Goal: Navigation & Orientation: Find specific page/section

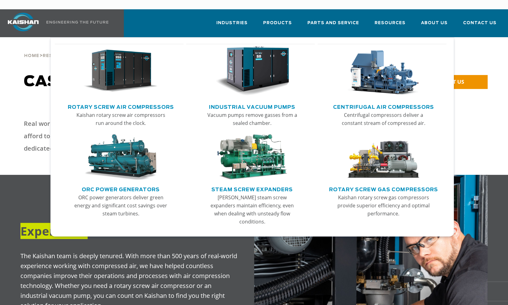
click at [130, 68] on img "Main menu" at bounding box center [121, 71] width 74 height 50
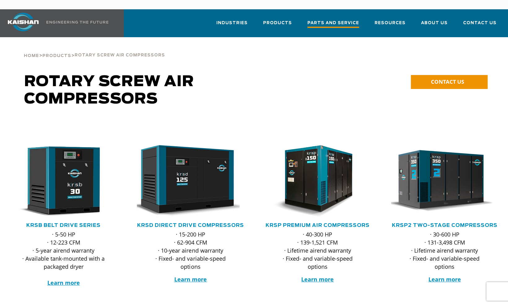
click at [348, 20] on span "Parts and Service" at bounding box center [334, 24] width 52 height 8
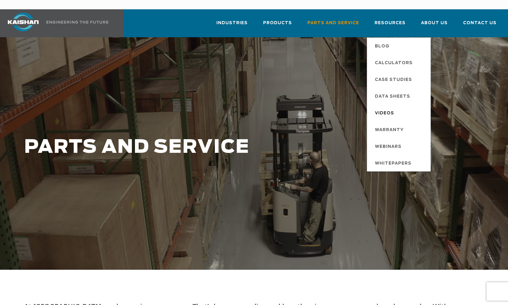
click at [392, 108] on span "Videos" at bounding box center [384, 113] width 19 height 11
